Goal: Navigation & Orientation: Find specific page/section

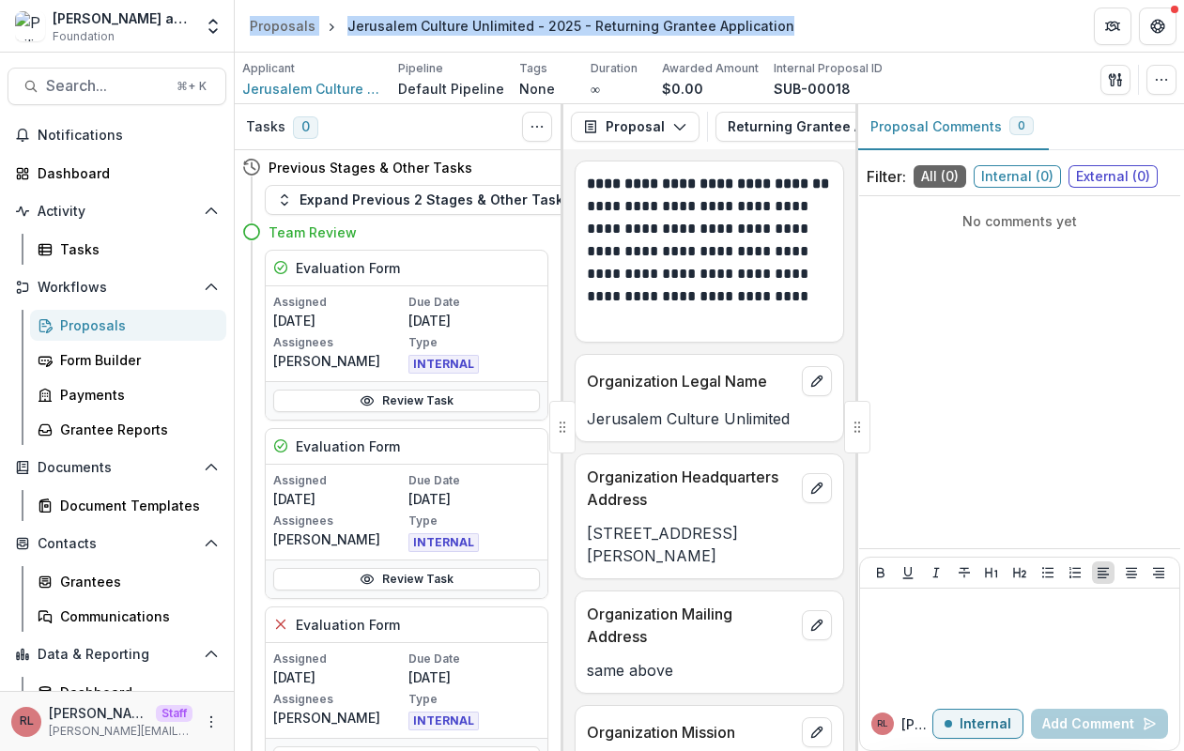
scroll to position [82, 0]
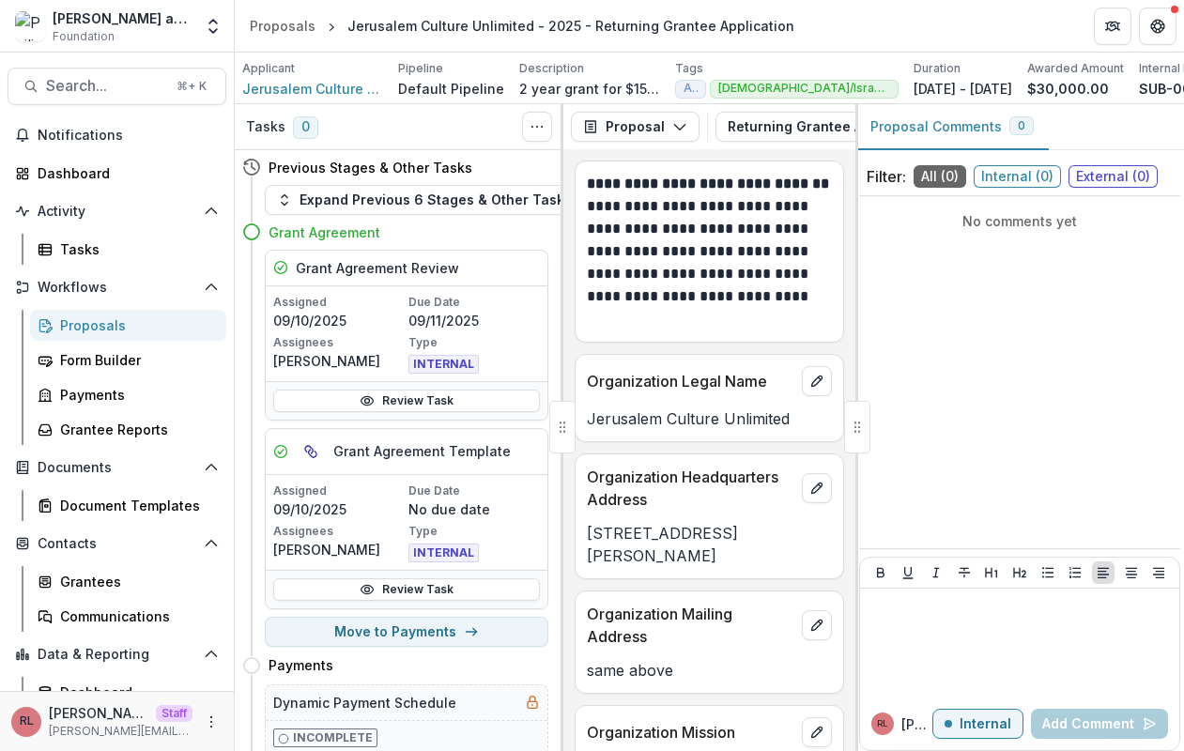
click at [886, 36] on header "Proposals Jerusalem Culture Unlimited - 2025 - Returning Grantee Application" at bounding box center [709, 26] width 949 height 52
